Goal: Find specific page/section: Find specific page/section

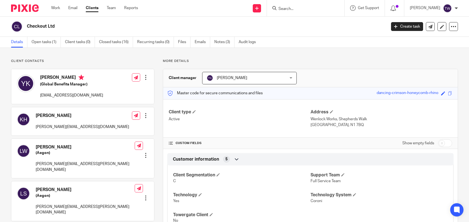
drag, startPoint x: 305, startPoint y: 25, endPoint x: 310, endPoint y: 12, distance: 12.9
click at [306, 22] on div "Checkout Ltd" at bounding box center [196, 27] width 371 height 12
click at [303, 10] on input "Search" at bounding box center [303, 9] width 50 height 5
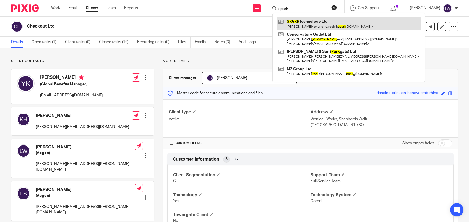
type input "spark"
click at [328, 24] on link at bounding box center [349, 23] width 144 height 13
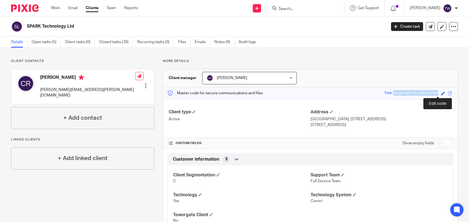
drag, startPoint x: 376, startPoint y: 91, endPoint x: 434, endPoint y: 95, distance: 57.9
click at [435, 95] on div "Master code for secure communications and files free-range-salmon-plaid-jacket …" at bounding box center [310, 93] width 294 height 12
drag, startPoint x: 434, startPoint y: 95, endPoint x: 402, endPoint y: 93, distance: 31.8
copy div "free-range-salmon-plaid-jacket"
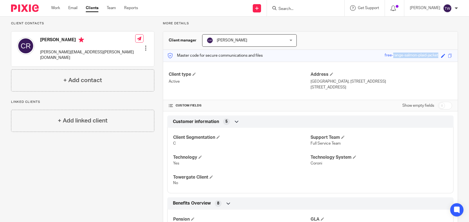
scroll to position [74, 0]
